Goal: Answer question/provide support: Share knowledge or assist other users

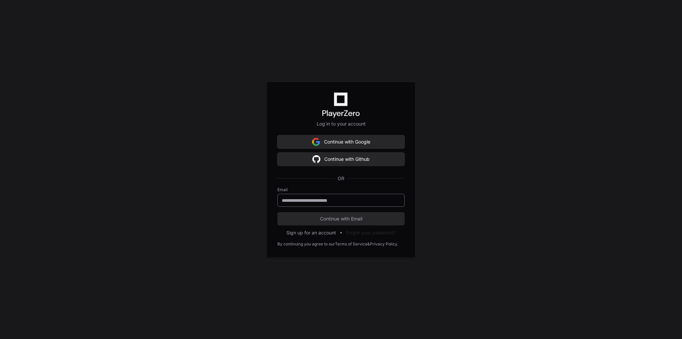
click at [351, 200] on input "email" at bounding box center [341, 200] width 118 height 7
type input "**********"
click at [372, 214] on button "Continue with Email" at bounding box center [340, 218] width 127 height 13
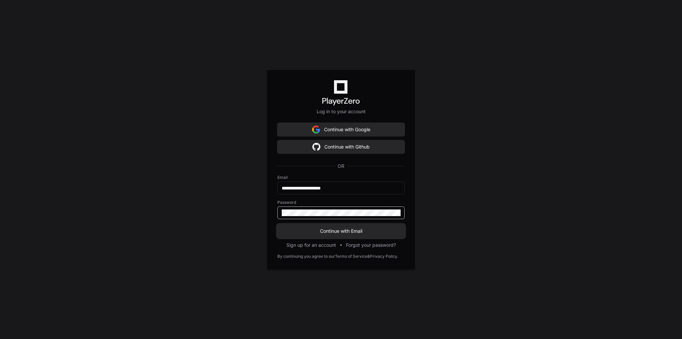
click at [349, 231] on span "Continue with Email" at bounding box center [340, 231] width 127 height 7
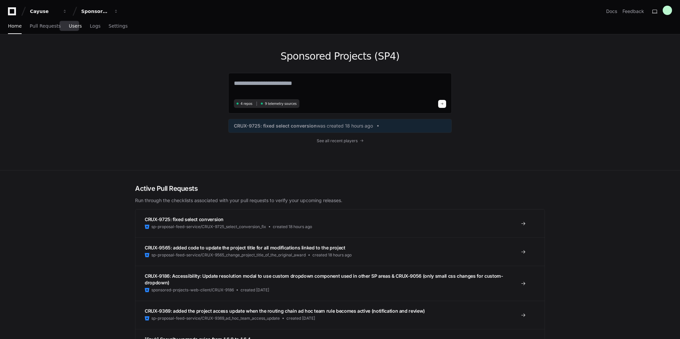
click at [69, 27] on span "Users" at bounding box center [75, 26] width 13 height 4
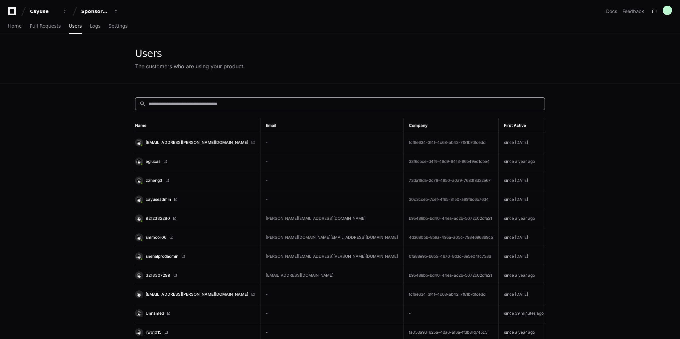
click at [211, 105] on input at bounding box center [345, 104] width 392 height 7
paste input "**********"
type input "**********"
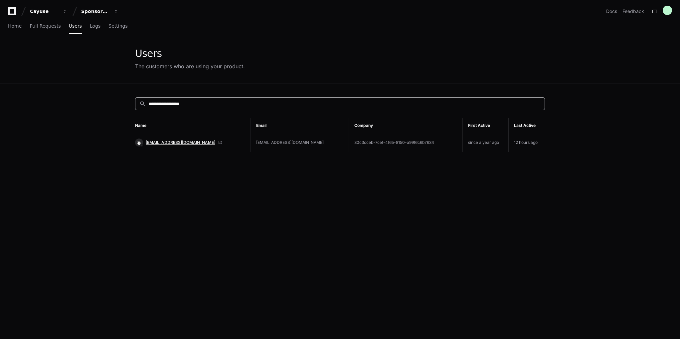
click at [177, 140] on span "[EMAIL_ADDRESS][DOMAIN_NAME]" at bounding box center [181, 142] width 70 height 5
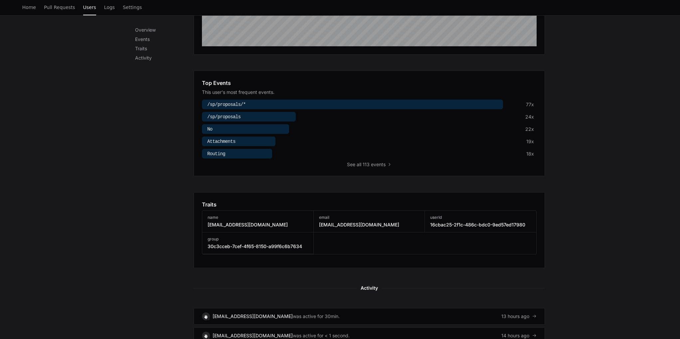
scroll to position [300, 0]
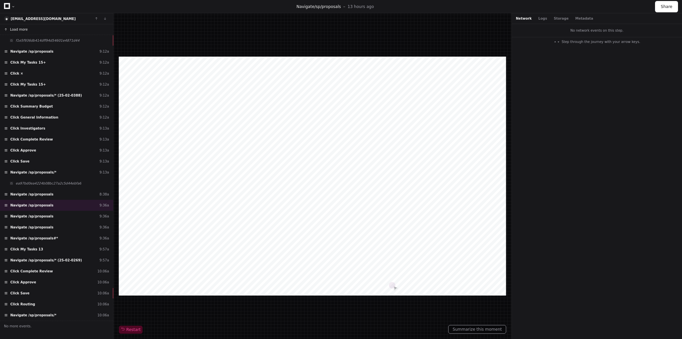
click at [21, 28] on span "Load more" at bounding box center [19, 29] width 18 height 5
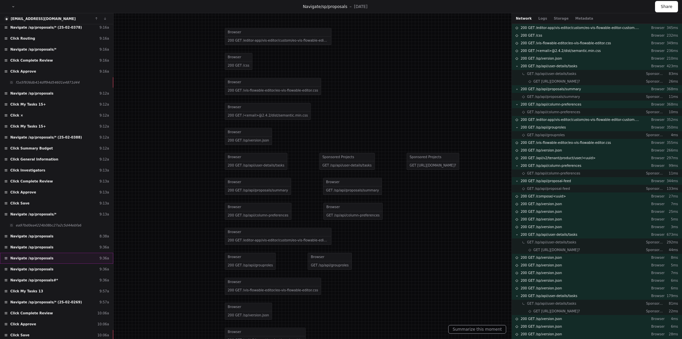
scroll to position [835, 0]
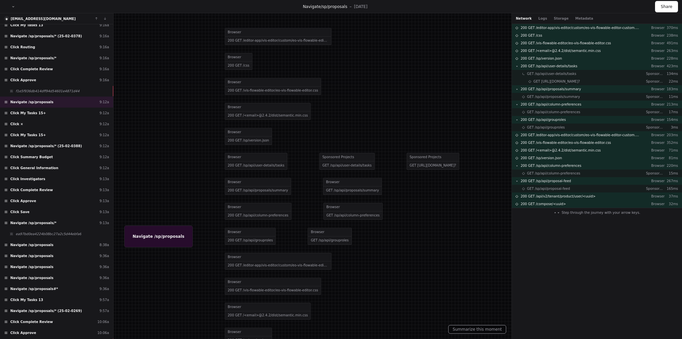
scroll to position [466, 0]
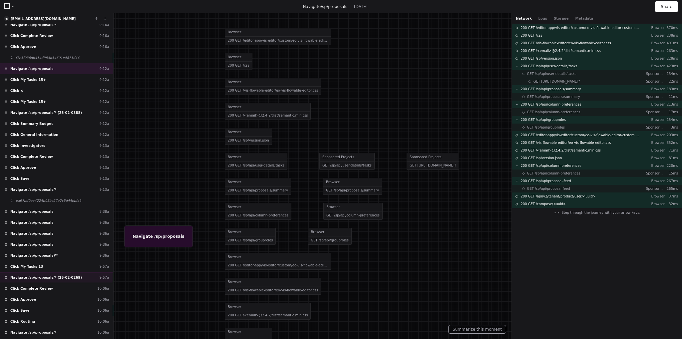
click at [67, 275] on span "Navigate /sp/proposals/* (25-02-0269)" at bounding box center [46, 277] width 72 height 5
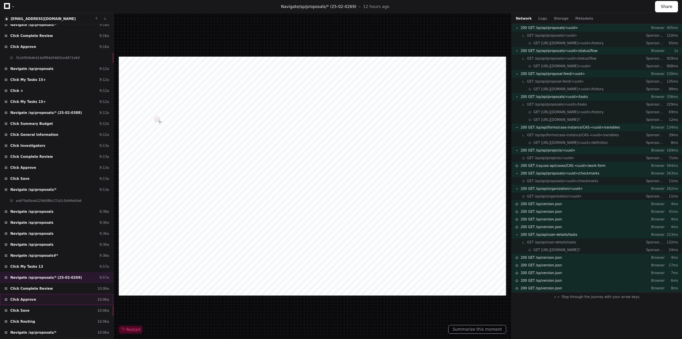
drag, startPoint x: 46, startPoint y: 280, endPoint x: 28, endPoint y: 294, distance: 22.7
click at [46, 283] on div "Click Complete Review 10:06a" at bounding box center [56, 288] width 113 height 11
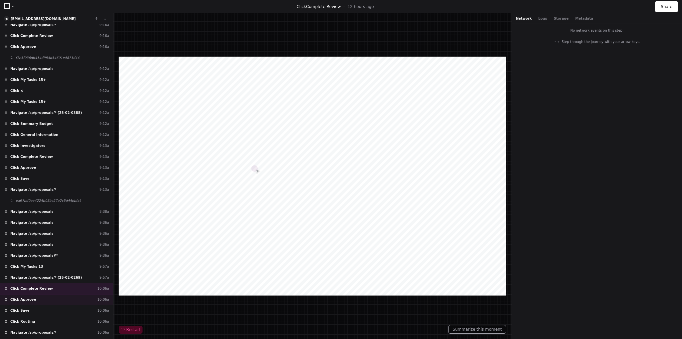
click at [30, 297] on span "Click Approve" at bounding box center [23, 299] width 26 height 5
click at [27, 305] on div "Click Save 10:06a" at bounding box center [56, 310] width 113 height 11
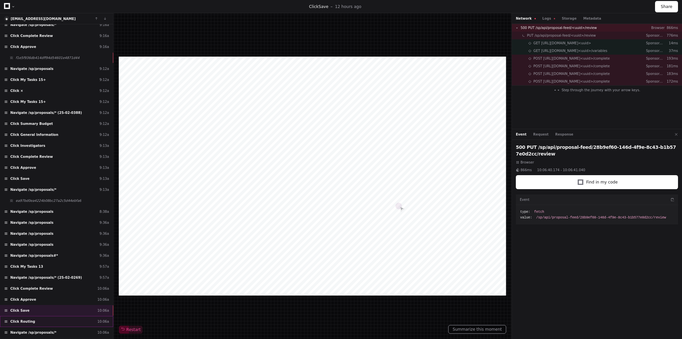
click at [27, 319] on span "Click Routing" at bounding box center [22, 321] width 25 height 5
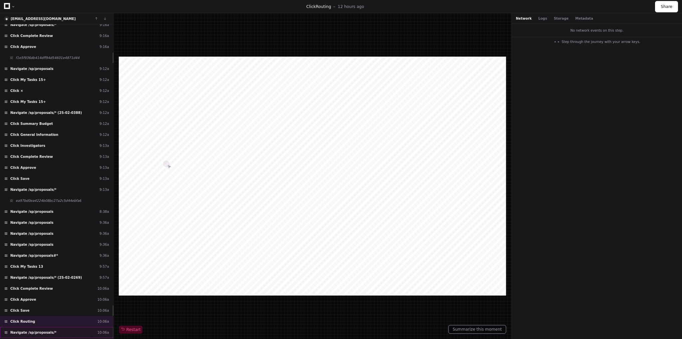
click at [39, 330] on span "Navigate /sp/proposals/*" at bounding box center [33, 332] width 46 height 5
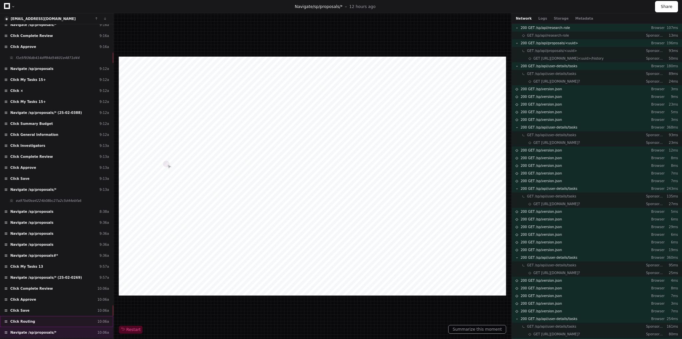
click at [36, 316] on div "Click Routing 10:06a" at bounding box center [56, 321] width 113 height 11
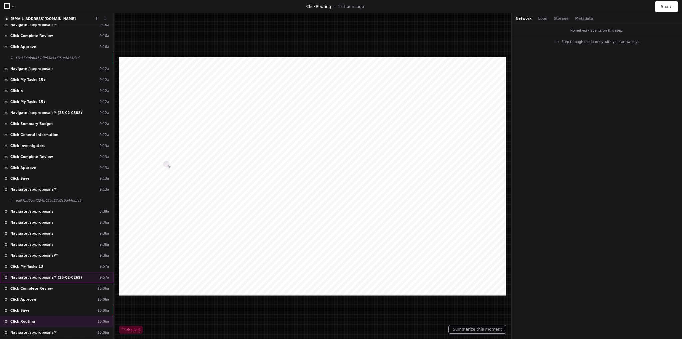
click at [52, 275] on span "Navigate /sp/proposals/* (25-02-0269)" at bounding box center [46, 277] width 72 height 5
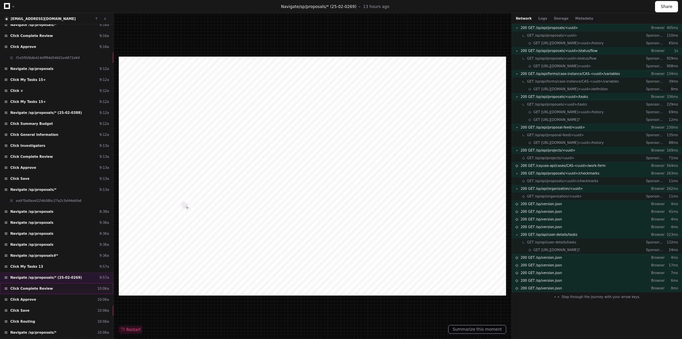
click at [42, 286] on span "Click Complete Review" at bounding box center [31, 288] width 43 height 5
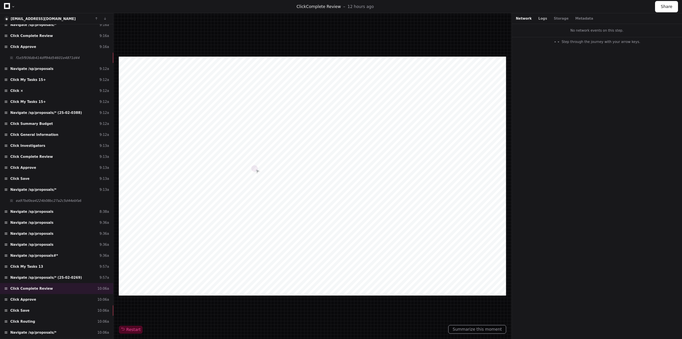
click at [539, 18] on button "Logs" at bounding box center [542, 18] width 9 height 5
click at [33, 294] on div "Click Approve 10:06a" at bounding box center [56, 299] width 113 height 11
click at [575, 19] on button "Metadata" at bounding box center [584, 18] width 18 height 5
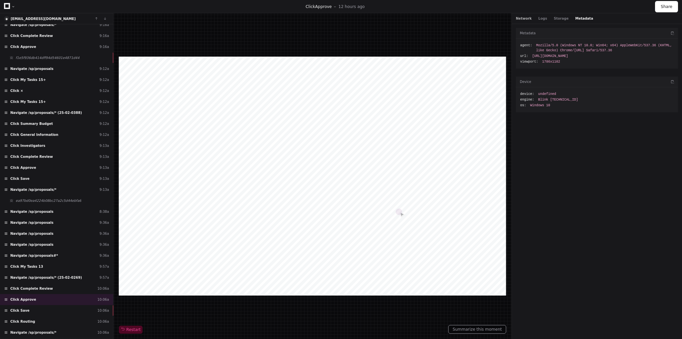
click at [525, 20] on button "Network" at bounding box center [523, 18] width 16 height 5
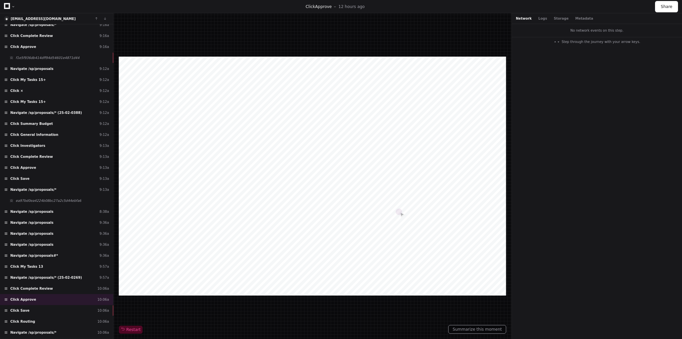
click at [570, 42] on span "Step through the journey with your arrow keys." at bounding box center [600, 41] width 79 height 5
click at [556, 40] on div "Step through the journey with your arrow keys." at bounding box center [596, 42] width 170 height 11
click at [595, 29] on div "No network events on this step." at bounding box center [596, 30] width 170 height 13
click at [64, 306] on div "Click Save 10:06a" at bounding box center [56, 310] width 113 height 11
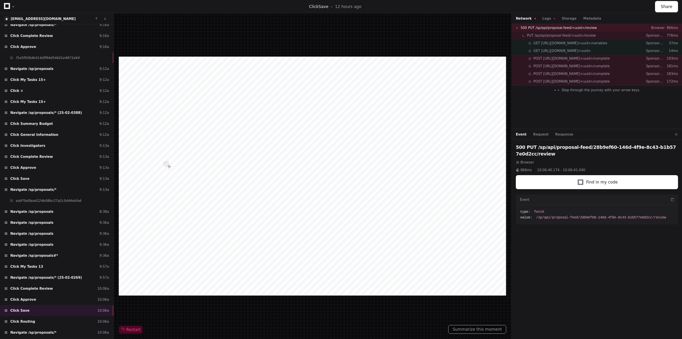
click at [584, 215] on span "/sp/api/proposal-feed/28b9ef60-146d-4f9e-8c43-b1b577e0d2cc/review" at bounding box center [601, 217] width 130 height 5
click at [603, 215] on span "/sp/api/proposal-feed/28b9ef60-146d-4f9e-8c43-b1b577e0d2cc/review" at bounding box center [601, 217] width 130 height 5
click at [543, 18] on button "Logs" at bounding box center [548, 18] width 13 height 5
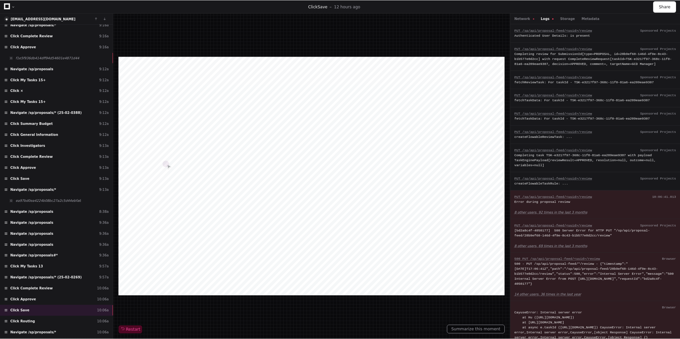
scroll to position [31, 0]
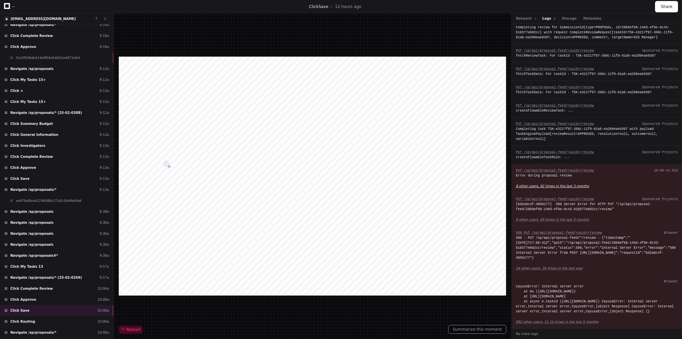
click at [564, 184] on app-text-suspense "8 other users, 92 times in the last 3 months" at bounding box center [551, 186] width 73 height 4
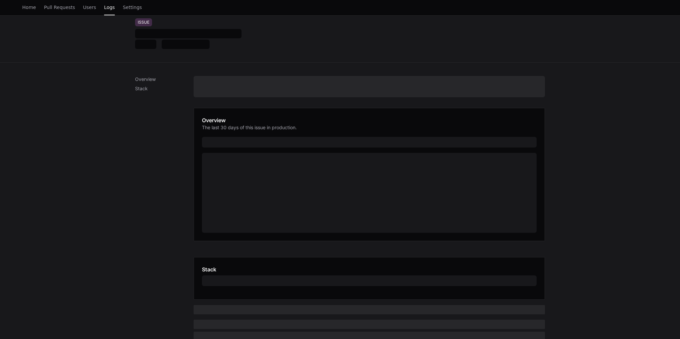
scroll to position [33, 0]
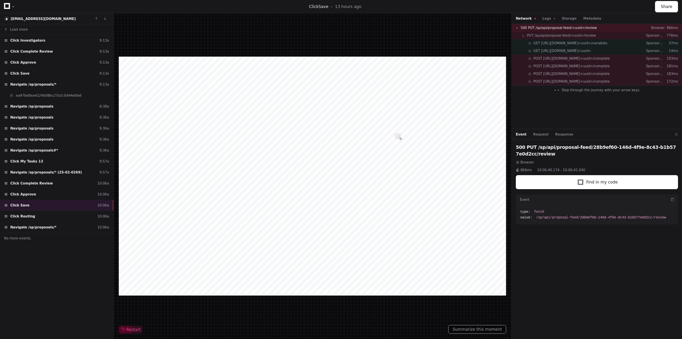
click at [561, 215] on span "/sp/api/proposal-feed/28b9ef60-146d-4f9e-8c43-b1b577e0d2cc/review" at bounding box center [601, 217] width 130 height 5
click at [562, 42] on span "GET https://engage.app.cayuse.com/platform-api/tasks/TSK-<uuid>/variables" at bounding box center [570, 43] width 74 height 5
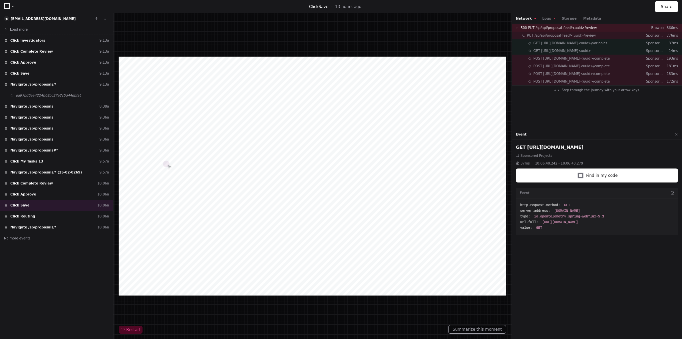
click at [578, 90] on span "Step through the journey with your arrow keys." at bounding box center [600, 90] width 79 height 5
click at [565, 61] on div "POST https://engage.app.cayuse.com/platform-api/tasks/TSK-<uuid>/complete Spons…" at bounding box center [596, 59] width 170 height 8
click at [567, 47] on div "GET https://engage.app.cayuse.com/platform-api/tasks/TSK-<uuid> Sponsored Proje…" at bounding box center [596, 51] width 170 height 8
click at [28, 203] on div "Click Save 10:06a" at bounding box center [56, 205] width 113 height 11
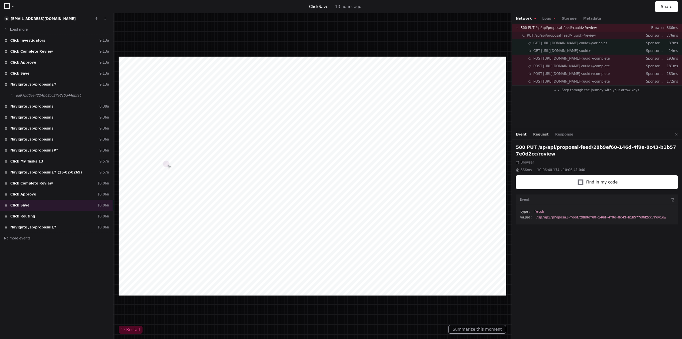
click at [539, 135] on button "Request" at bounding box center [540, 134] width 15 height 5
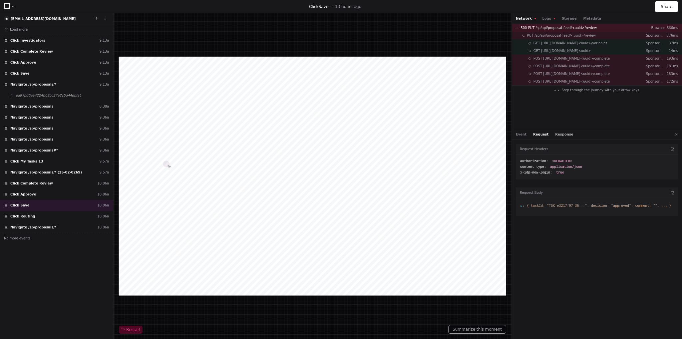
click at [555, 135] on button "Response" at bounding box center [564, 134] width 18 height 5
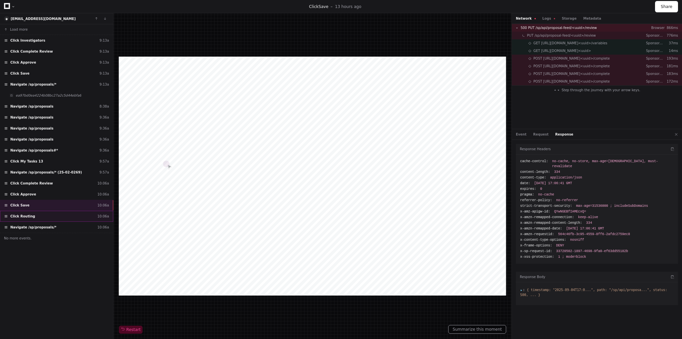
click at [30, 215] on span "Click Routing" at bounding box center [22, 216] width 25 height 5
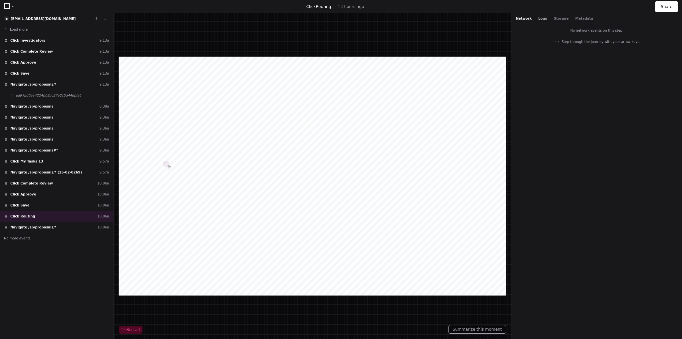
click at [540, 20] on button "Logs" at bounding box center [542, 18] width 9 height 5
click at [40, 225] on span "Navigate /sp/proposals/*" at bounding box center [33, 227] width 46 height 5
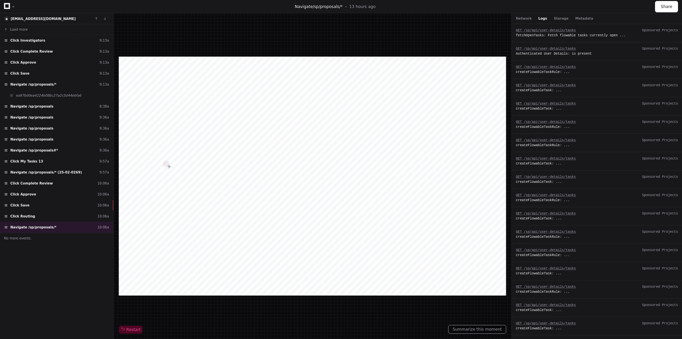
click at [538, 18] on button "Logs" at bounding box center [542, 18] width 9 height 5
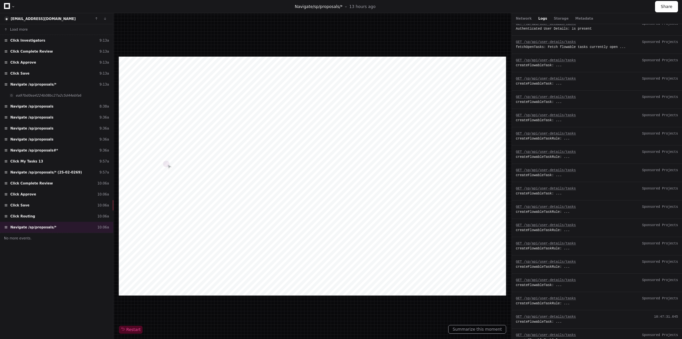
scroll to position [1649, 0]
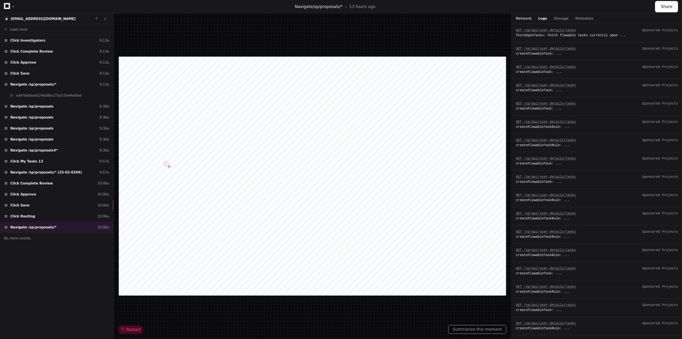
click at [522, 18] on button "Network" at bounding box center [523, 18] width 16 height 5
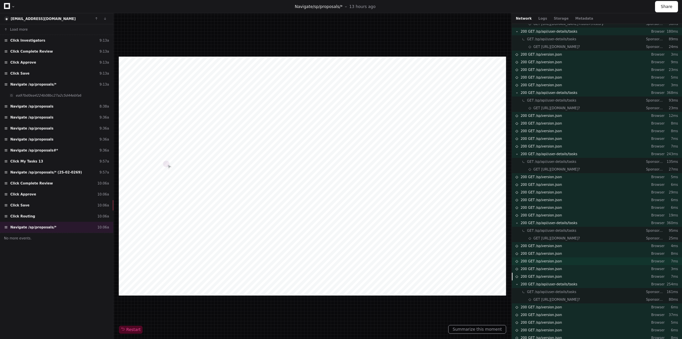
scroll to position [0, 0]
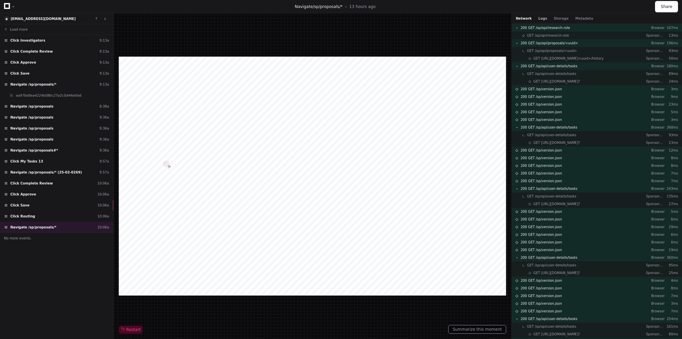
click at [540, 18] on button "Logs" at bounding box center [542, 18] width 9 height 5
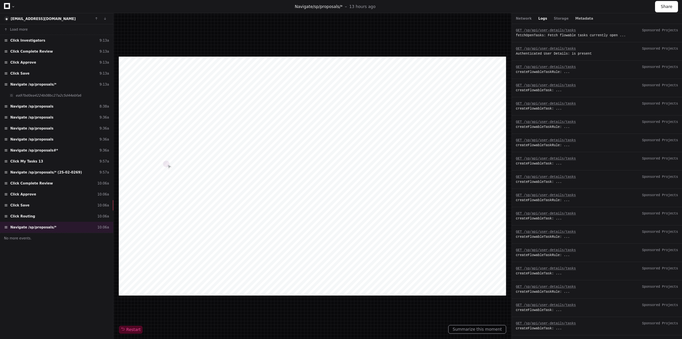
click at [579, 18] on button "Metadata" at bounding box center [584, 18] width 18 height 5
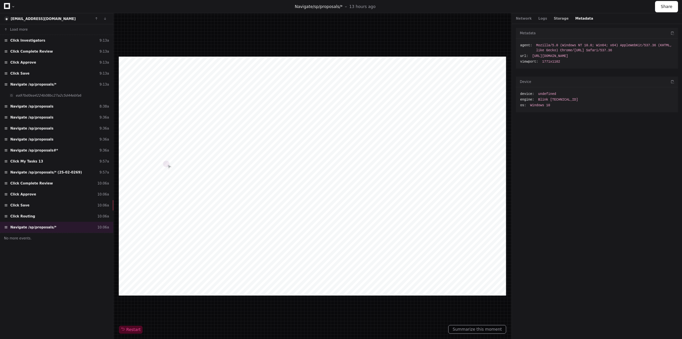
click at [553, 18] on button "Storage" at bounding box center [560, 18] width 15 height 5
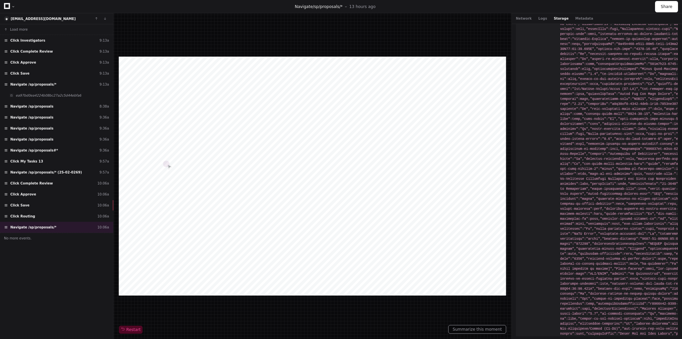
scroll to position [632, 0]
click at [523, 19] on button "Network" at bounding box center [523, 18] width 16 height 5
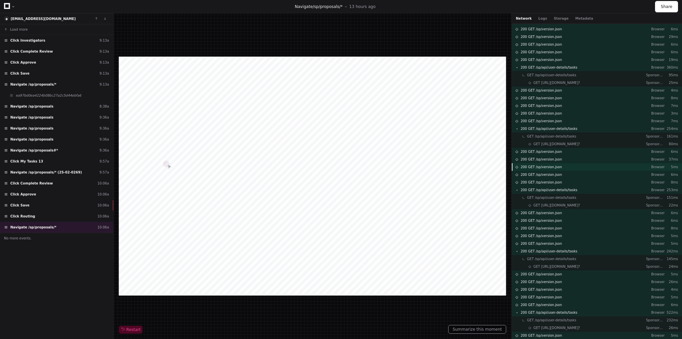
scroll to position [200, 0]
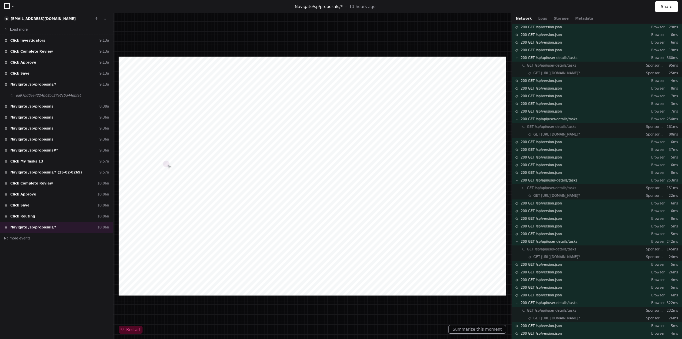
click at [130, 331] on span "Restart" at bounding box center [131, 329] width 20 height 5
click at [538, 22] on div "Network Logs Storage Metadata" at bounding box center [596, 18] width 170 height 11
click at [539, 18] on button "Logs" at bounding box center [542, 18] width 9 height 5
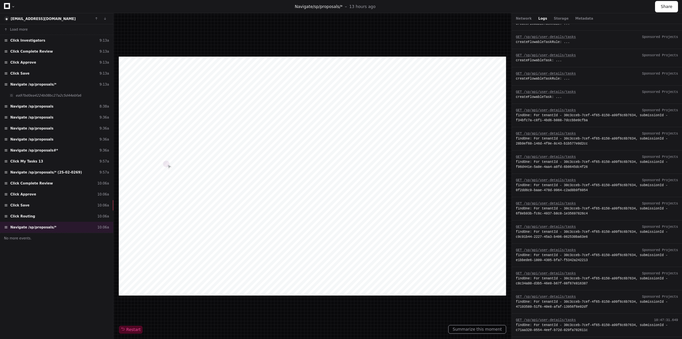
scroll to position [2133, 0]
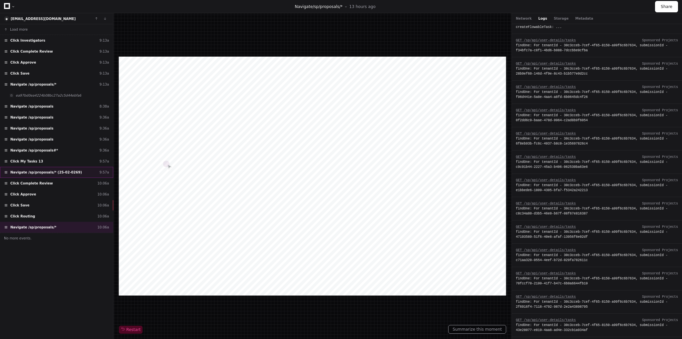
click at [39, 170] on span "Navigate /sp/proposals/* (25-02-0269)" at bounding box center [46, 172] width 72 height 5
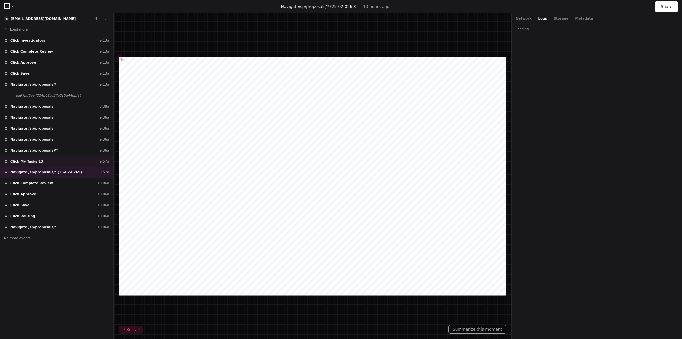
click at [32, 159] on span "Click My Tasks 13" at bounding box center [26, 161] width 33 height 5
click at [33, 167] on div "Navigate /sp/proposals/* (25-02-0269) 9:57a" at bounding box center [56, 172] width 113 height 11
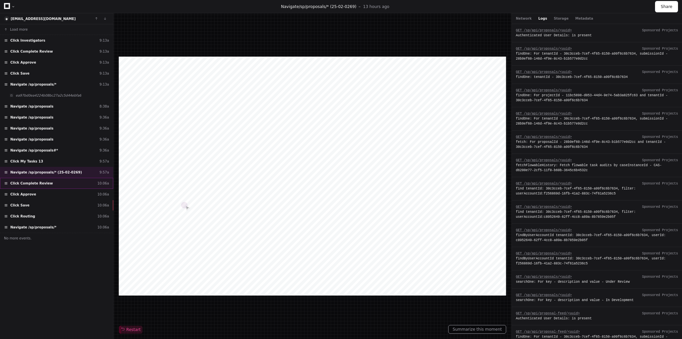
click at [32, 181] on span "Click Complete Review" at bounding box center [31, 183] width 43 height 5
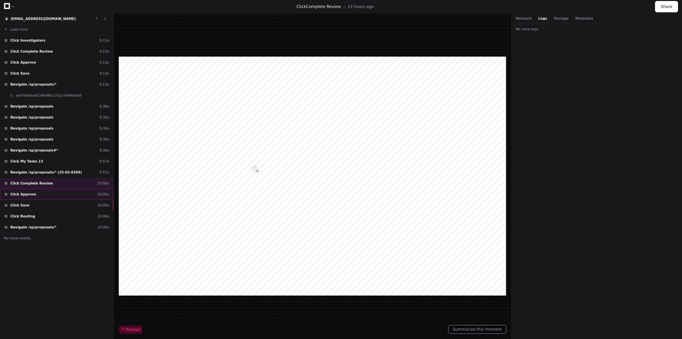
click at [30, 192] on span "Click Approve" at bounding box center [23, 194] width 26 height 5
click at [31, 204] on div "Click Save 10:06a" at bounding box center [56, 205] width 113 height 11
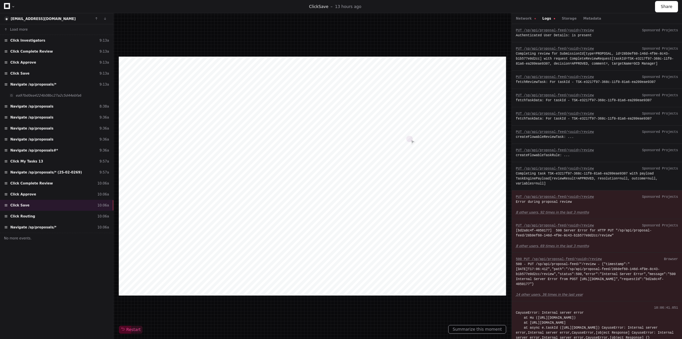
scroll to position [31, 0]
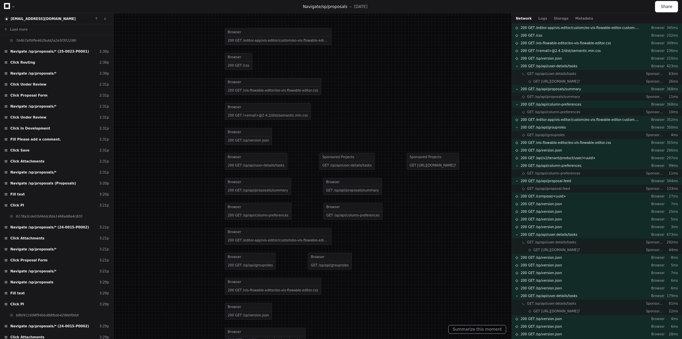
scroll to position [835, 0]
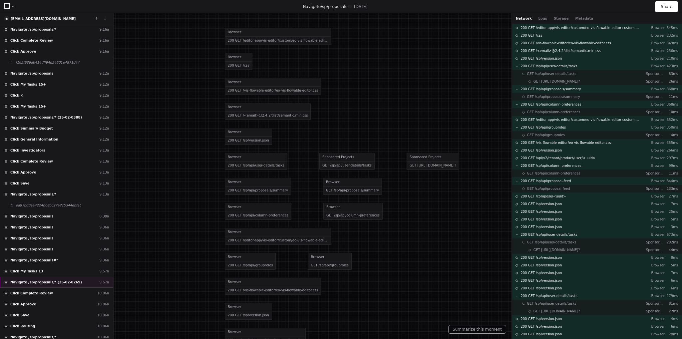
click at [53, 280] on span "Navigate /sp/proposals/* (25-02-0269)" at bounding box center [46, 282] width 72 height 5
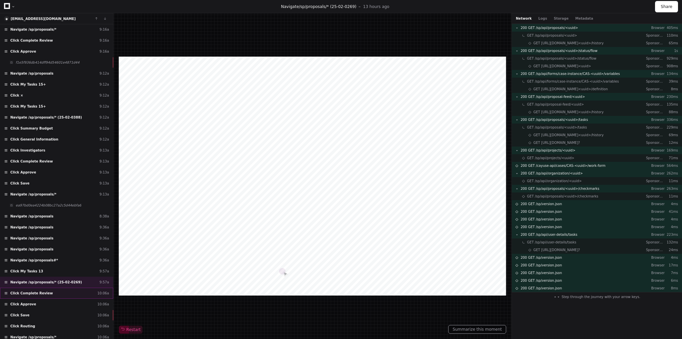
click at [53, 288] on div "Click Complete Review 10:06a" at bounding box center [56, 293] width 113 height 11
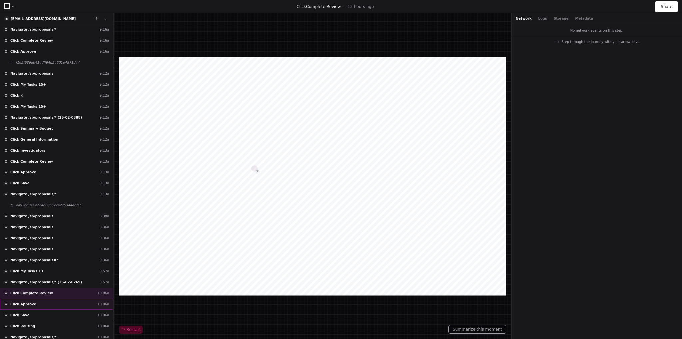
click at [56, 299] on div "Click Approve 10:06a" at bounding box center [56, 304] width 113 height 11
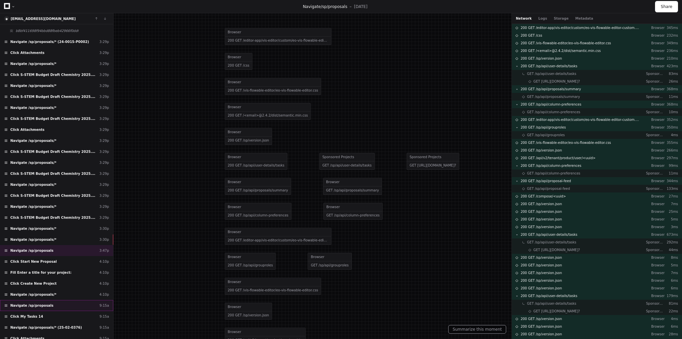
scroll to position [33, 0]
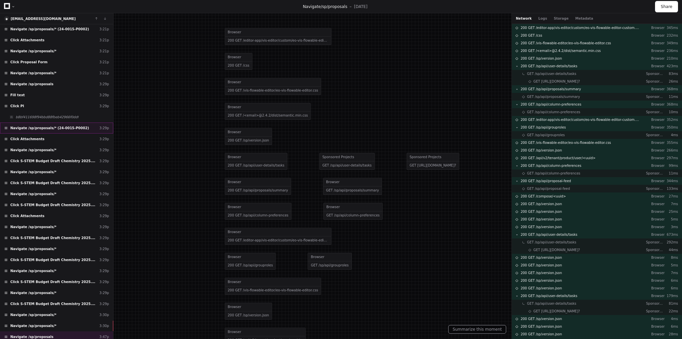
click at [64, 130] on div "Navigate /sp/proposals/* (24-0015-P0002) 3:29p" at bounding box center [56, 127] width 113 height 11
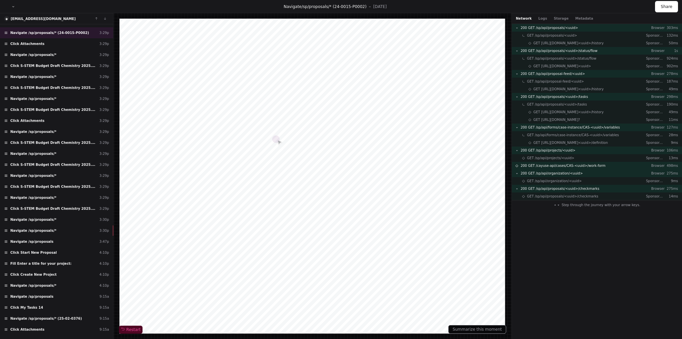
scroll to position [200, 0]
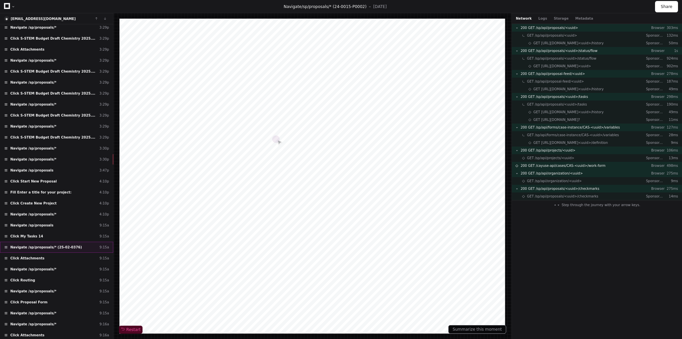
click at [59, 245] on span "Navigate /sp/proposals/* (25-02-0376)" at bounding box center [46, 247] width 72 height 5
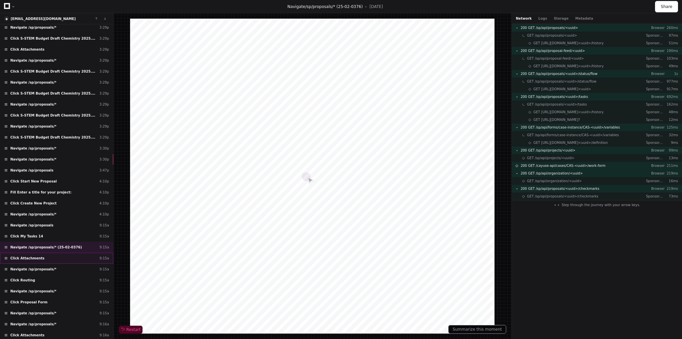
click at [56, 253] on div "Click Attachments 9:15a" at bounding box center [56, 258] width 113 height 11
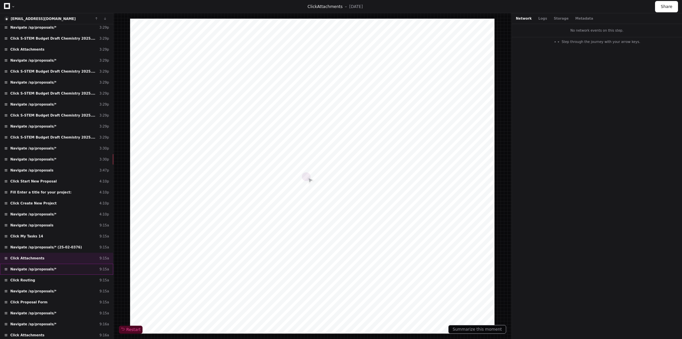
click at [42, 267] on span "Navigate /sp/proposals/*" at bounding box center [33, 269] width 46 height 5
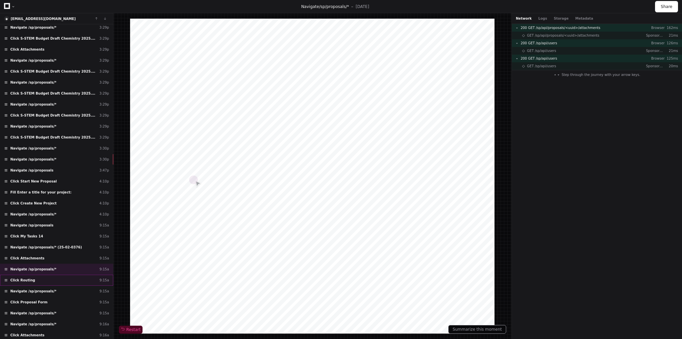
click at [38, 275] on div "Click Routing 9:15a" at bounding box center [56, 280] width 113 height 11
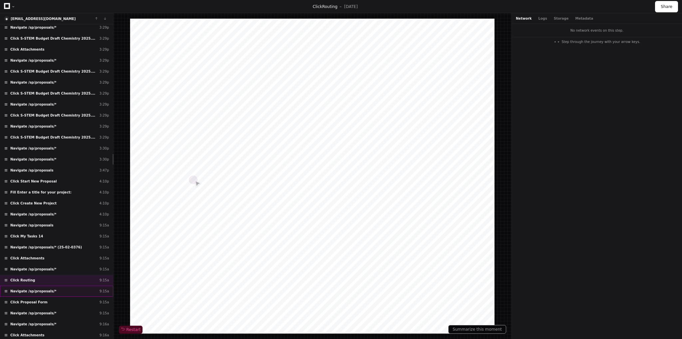
click at [39, 289] on span "Navigate /sp/proposals/*" at bounding box center [33, 291] width 46 height 5
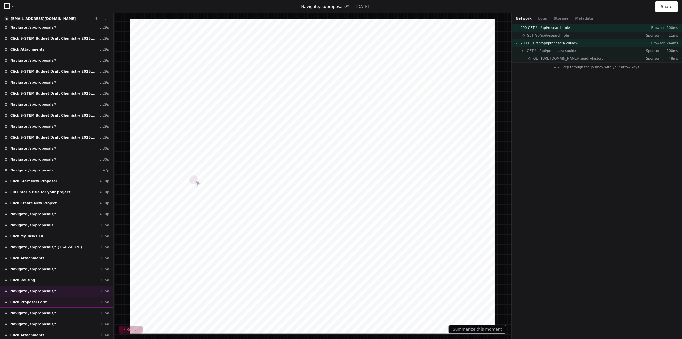
click at [40, 297] on div "Click Proposal Form 9:15a" at bounding box center [56, 302] width 113 height 11
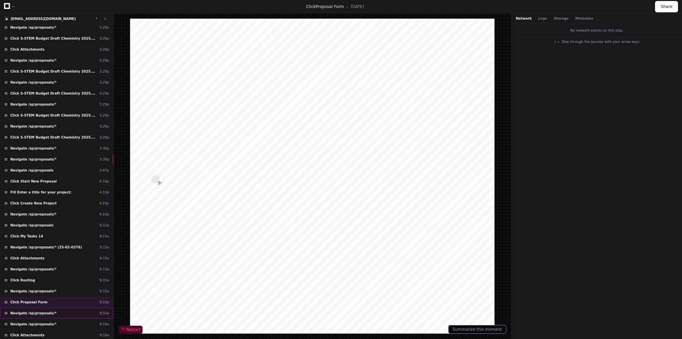
click at [42, 310] on span "Navigate /sp/proposals/*" at bounding box center [33, 312] width 46 height 5
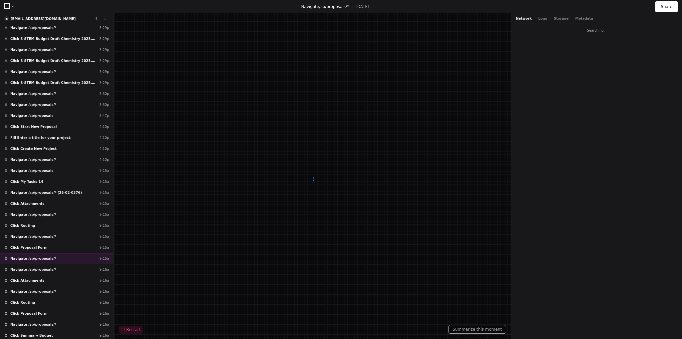
scroll to position [266, 0]
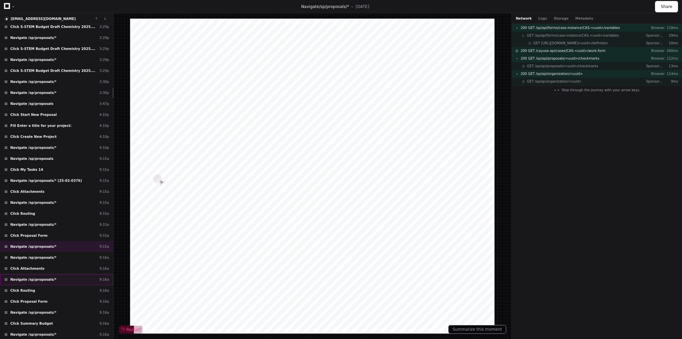
click at [40, 277] on span "Navigate /sp/proposals/*" at bounding box center [33, 279] width 46 height 5
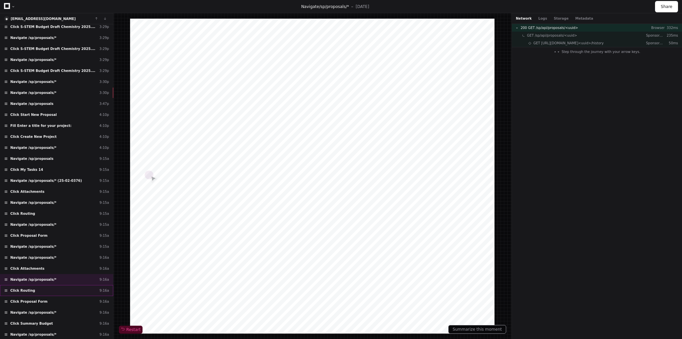
click at [36, 285] on div "Click Routing 9:16a" at bounding box center [56, 290] width 113 height 11
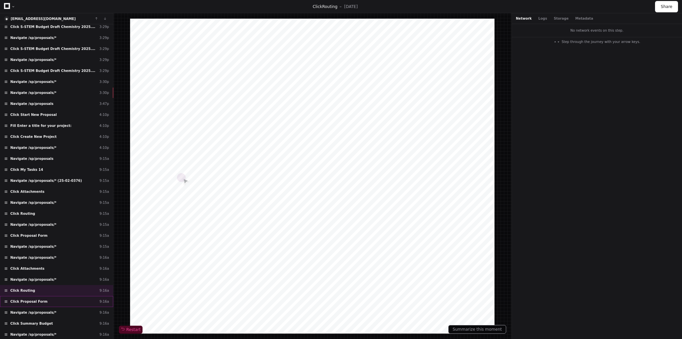
click at [35, 299] on span "Click Proposal Form" at bounding box center [28, 301] width 37 height 5
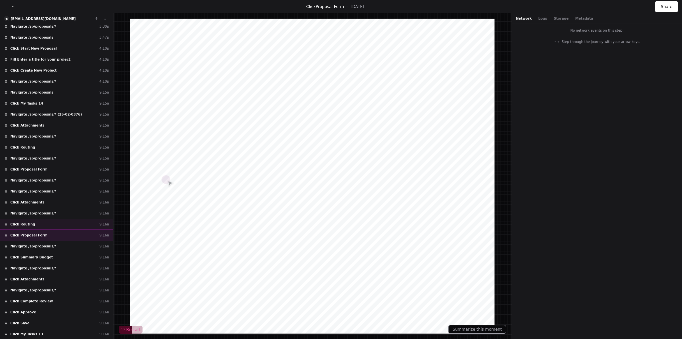
scroll to position [333, 0]
click at [47, 243] on span "Navigate /sp/proposals/*" at bounding box center [33, 245] width 46 height 5
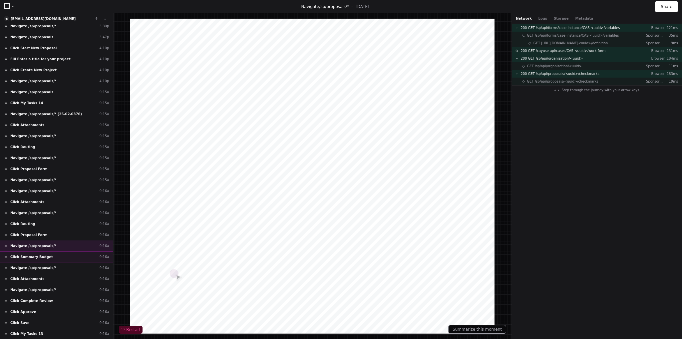
click at [42, 254] on span "Click Summary Budget" at bounding box center [31, 256] width 43 height 5
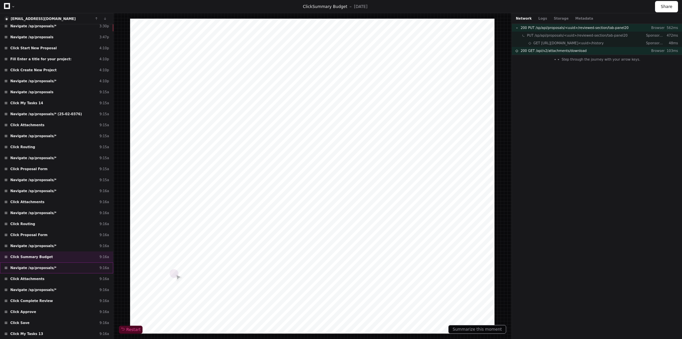
click at [42, 265] on span "Navigate /sp/proposals/*" at bounding box center [33, 267] width 46 height 5
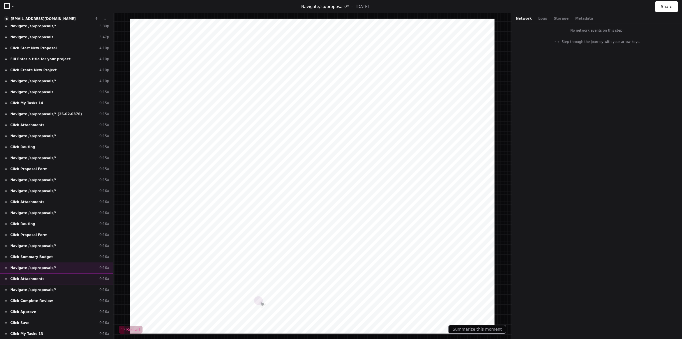
click at [38, 273] on div "Click Attachments 9:16a" at bounding box center [56, 278] width 113 height 11
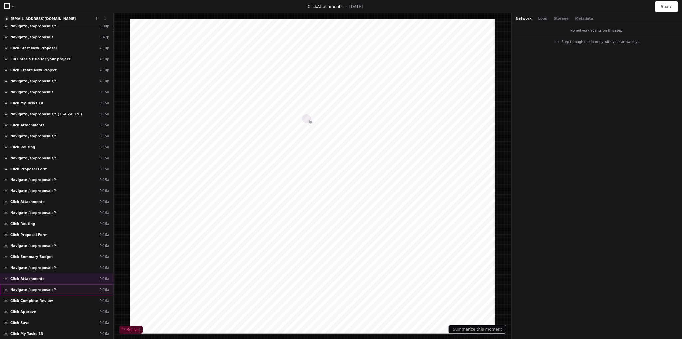
click at [38, 287] on span "Navigate /sp/proposals/*" at bounding box center [33, 289] width 46 height 5
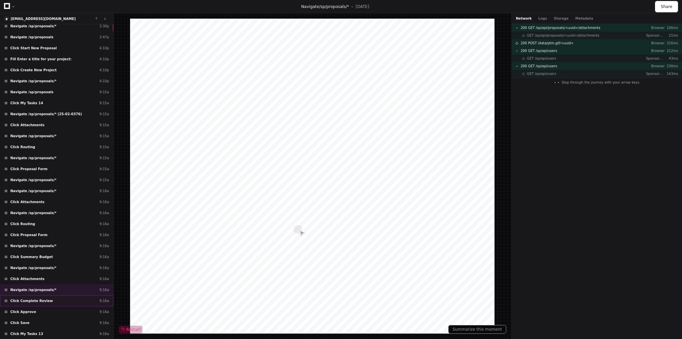
click at [39, 298] on span "Click Complete Review" at bounding box center [31, 300] width 43 height 5
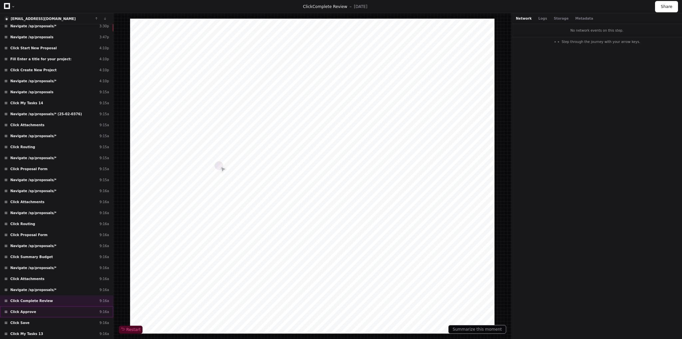
click at [38, 306] on div "Click Approve 9:16a" at bounding box center [56, 311] width 113 height 11
click at [34, 317] on div "Click Save 9:16a" at bounding box center [56, 322] width 113 height 11
